Goal: Task Accomplishment & Management: Manage account settings

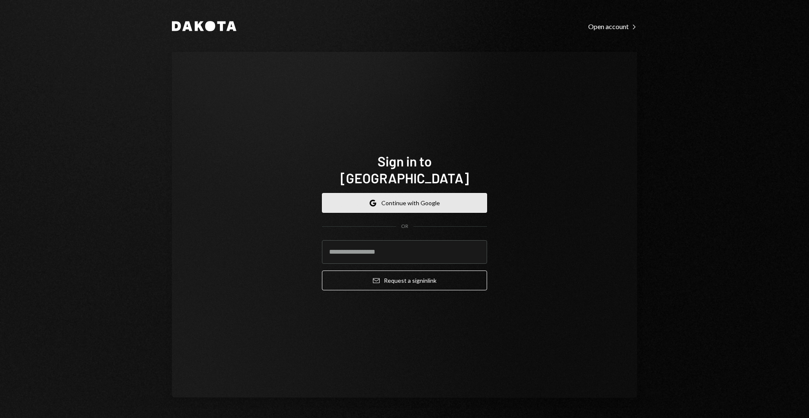
click at [364, 193] on button "Google Continue with Google" at bounding box center [404, 203] width 165 height 20
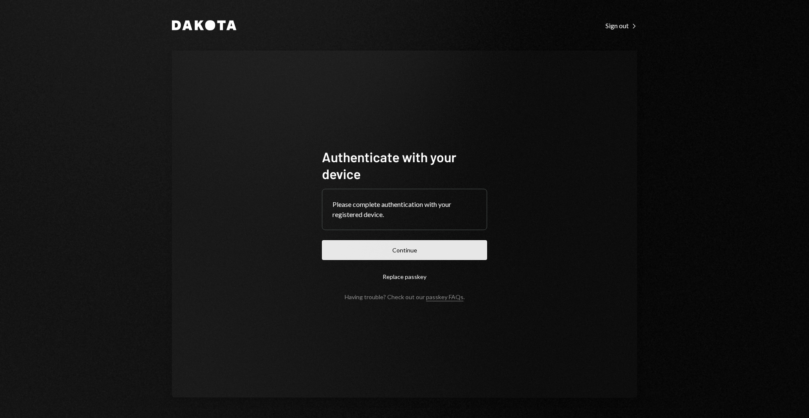
click at [435, 246] on button "Continue" at bounding box center [404, 250] width 165 height 20
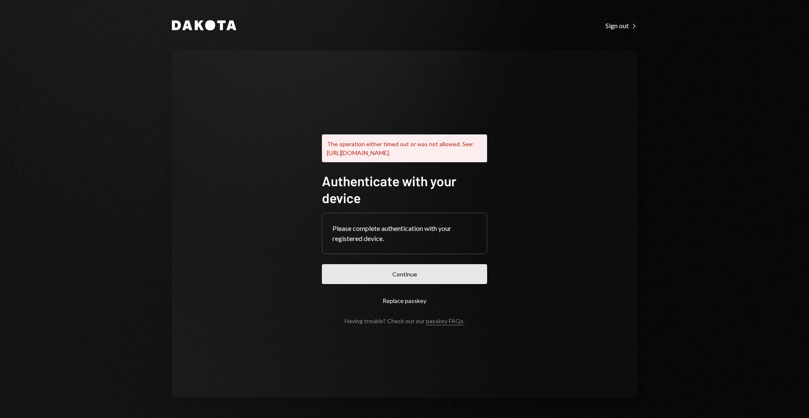
click at [406, 276] on button "Continue" at bounding box center [404, 274] width 165 height 20
